Goal: Register for event/course

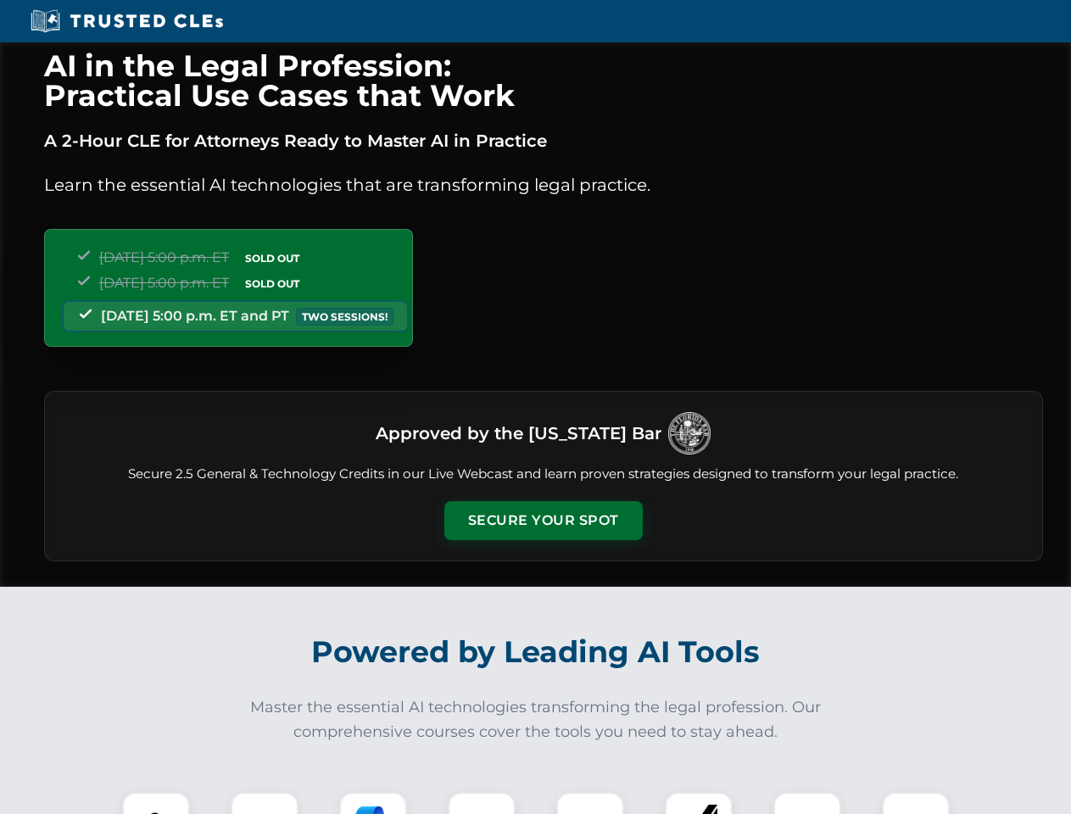
click at [543, 521] on button "Secure Your Spot" at bounding box center [543, 520] width 198 height 39
click at [156, 803] on img at bounding box center [155, 825] width 49 height 49
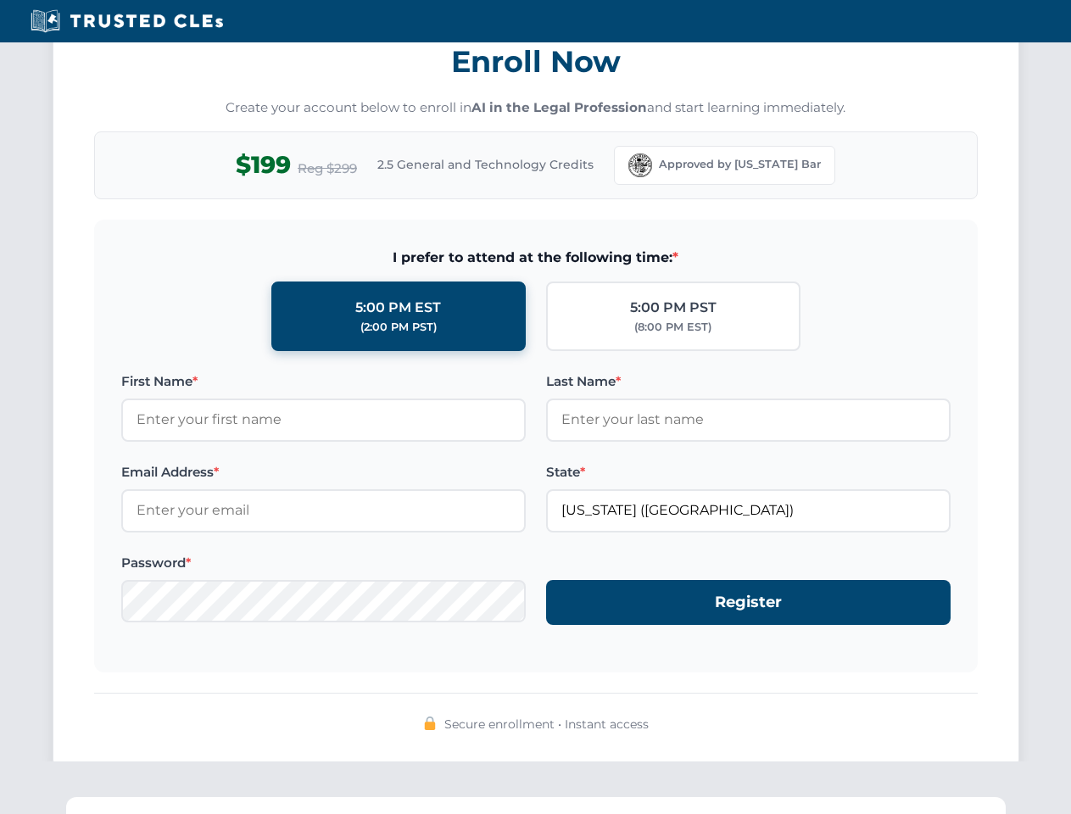
scroll to position [1664, 0]
